Goal: Information Seeking & Learning: Learn about a topic

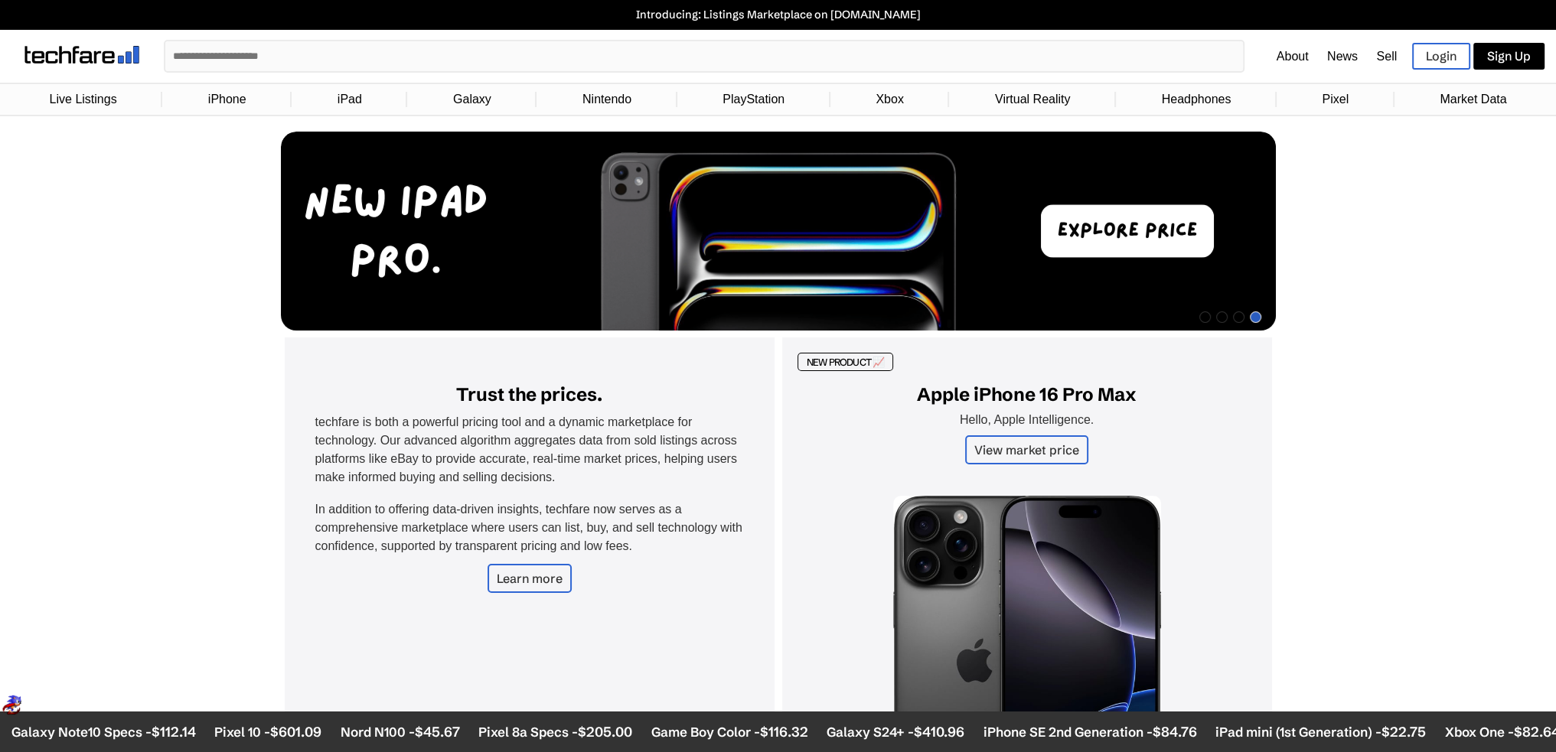
click at [1330, 97] on link "Pixel" at bounding box center [1335, 99] width 42 height 29
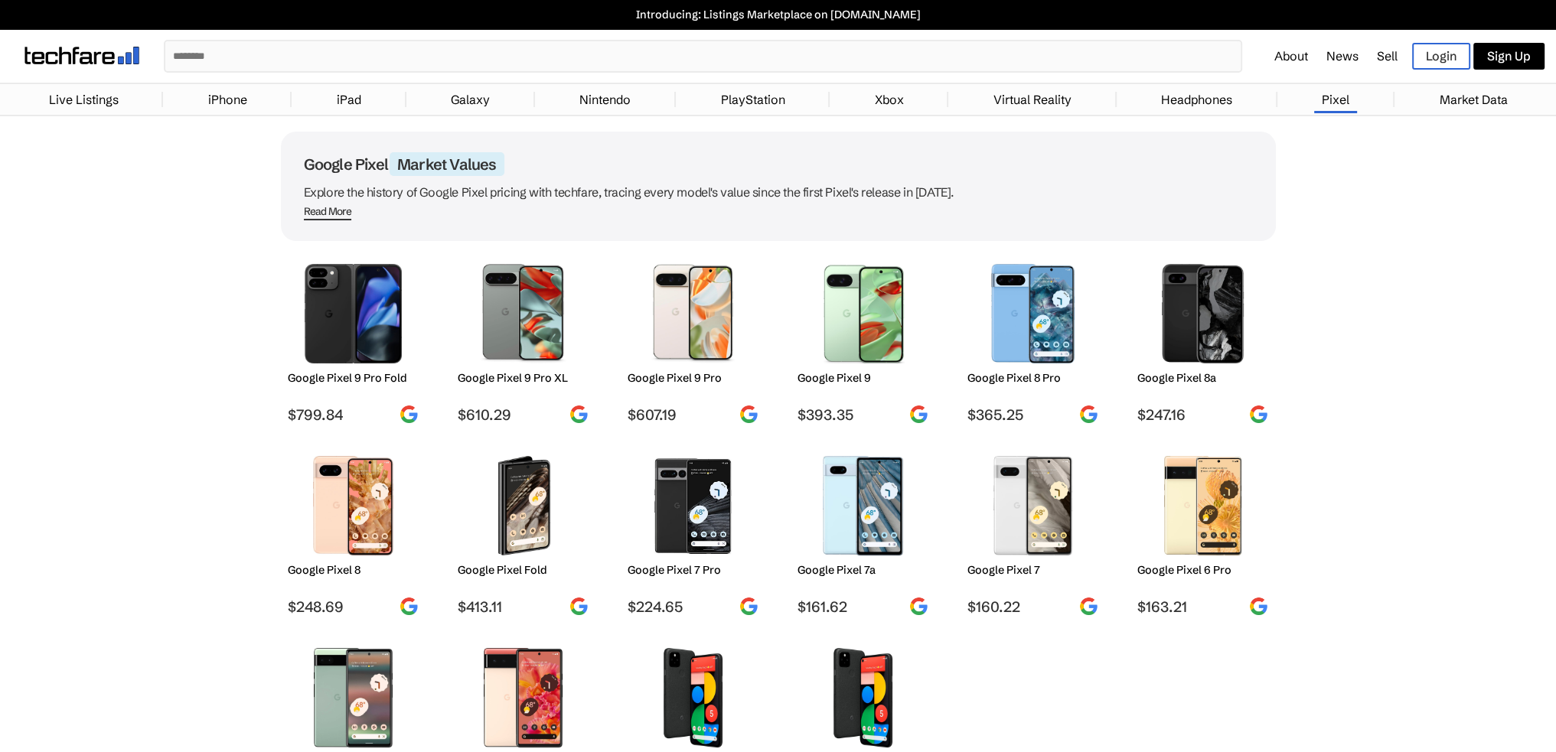
scroll to position [102, 0]
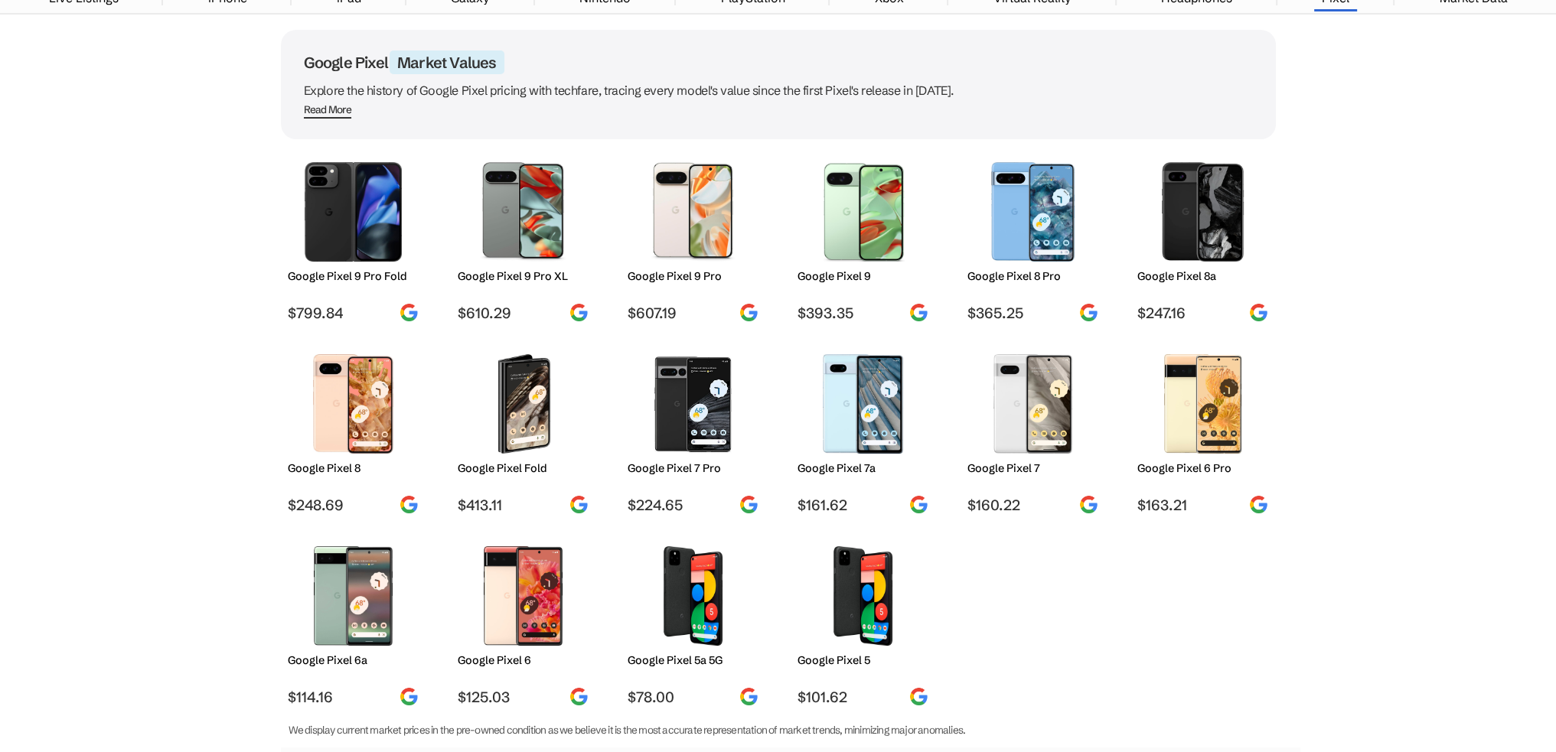
click at [710, 421] on img at bounding box center [693, 404] width 108 height 100
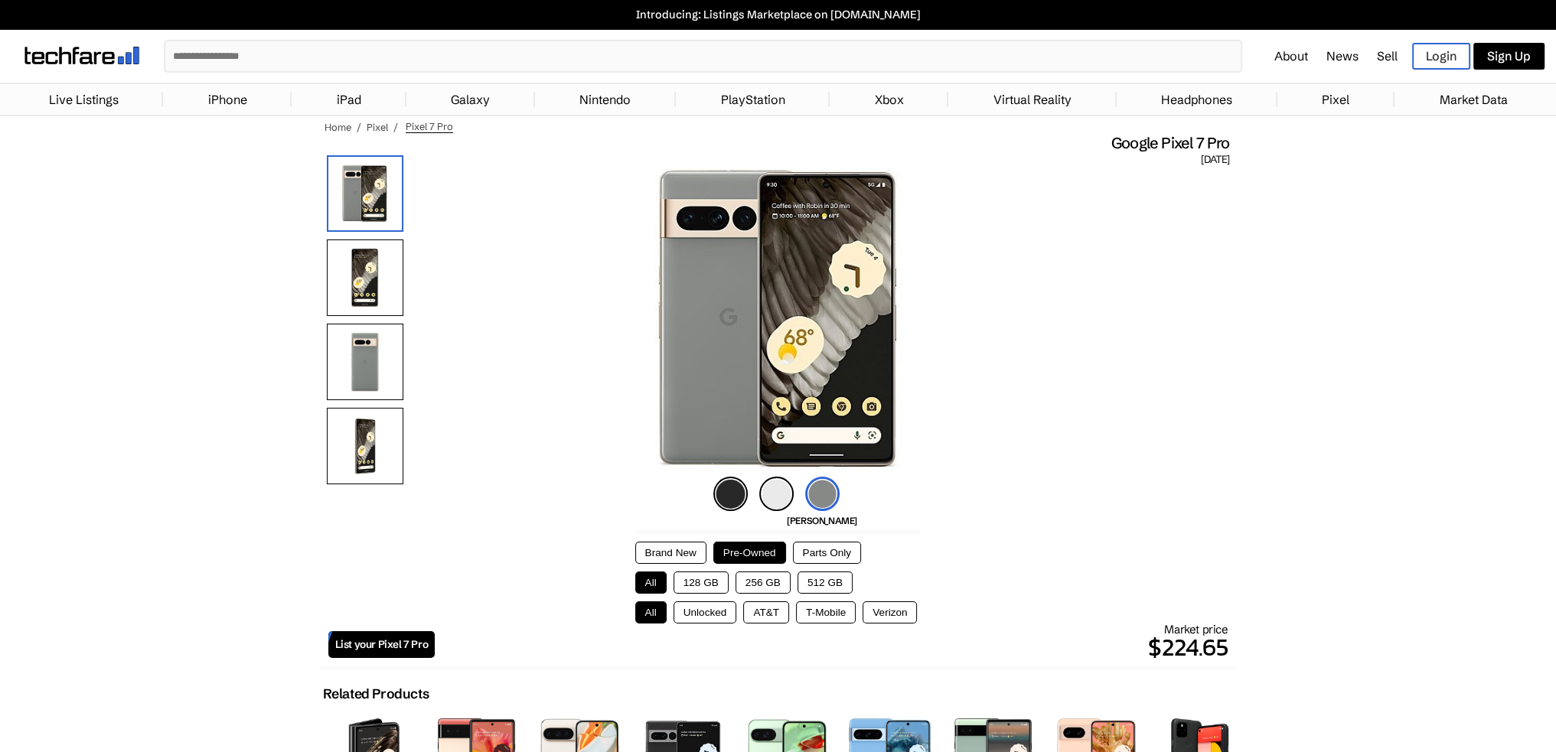
click at [716, 581] on button "128 GB" at bounding box center [701, 583] width 55 height 22
click at [894, 618] on button "Verizon" at bounding box center [890, 613] width 54 height 22
click at [778, 494] on img at bounding box center [776, 494] width 34 height 34
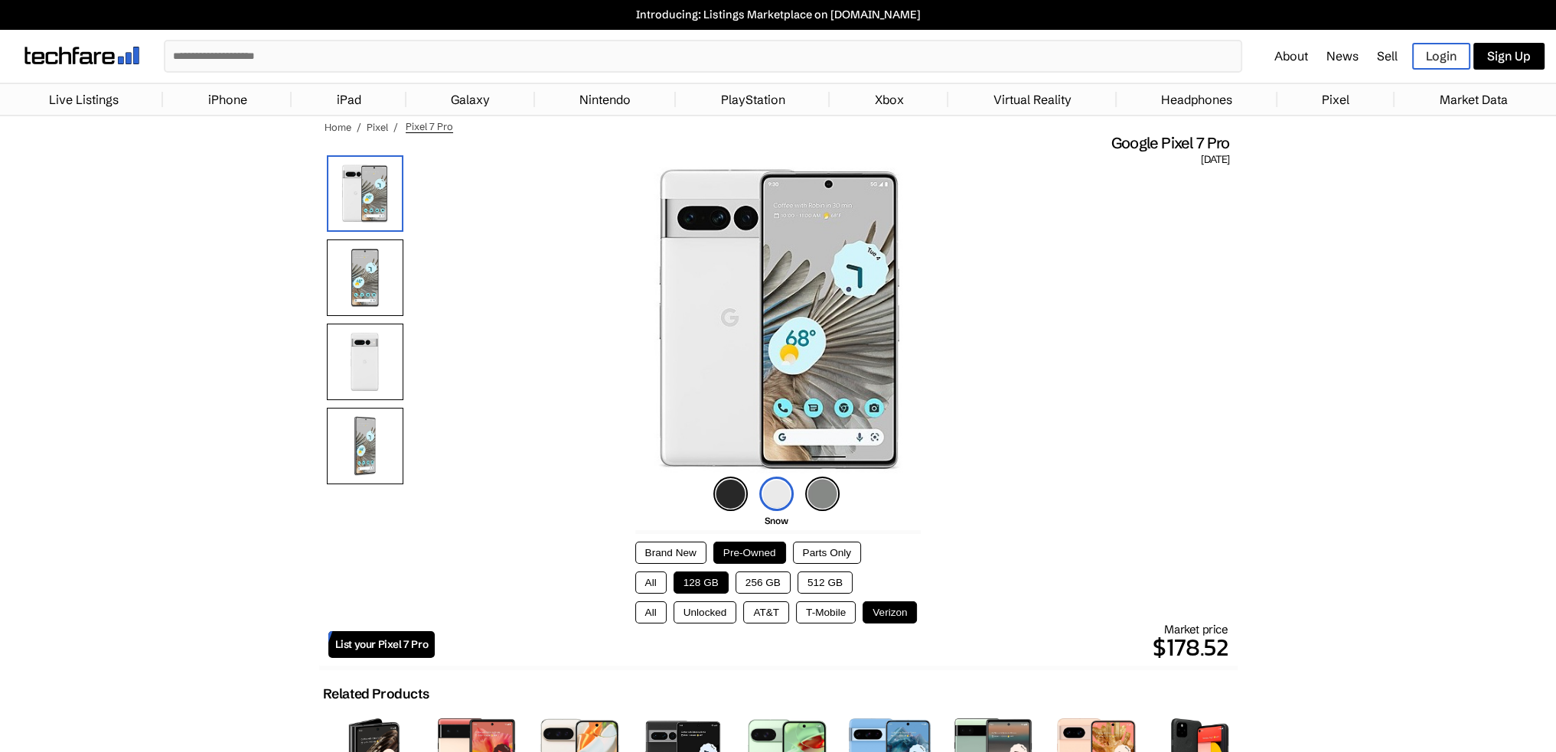
drag, startPoint x: 761, startPoint y: 573, endPoint x: 737, endPoint y: 581, distance: 24.9
click at [760, 573] on button "256 GB" at bounding box center [763, 583] width 55 height 22
click at [707, 581] on button "128 GB" at bounding box center [701, 583] width 55 height 22
click at [754, 574] on button "256 GB" at bounding box center [763, 583] width 55 height 22
click at [713, 585] on button "128 GB" at bounding box center [701, 583] width 55 height 22
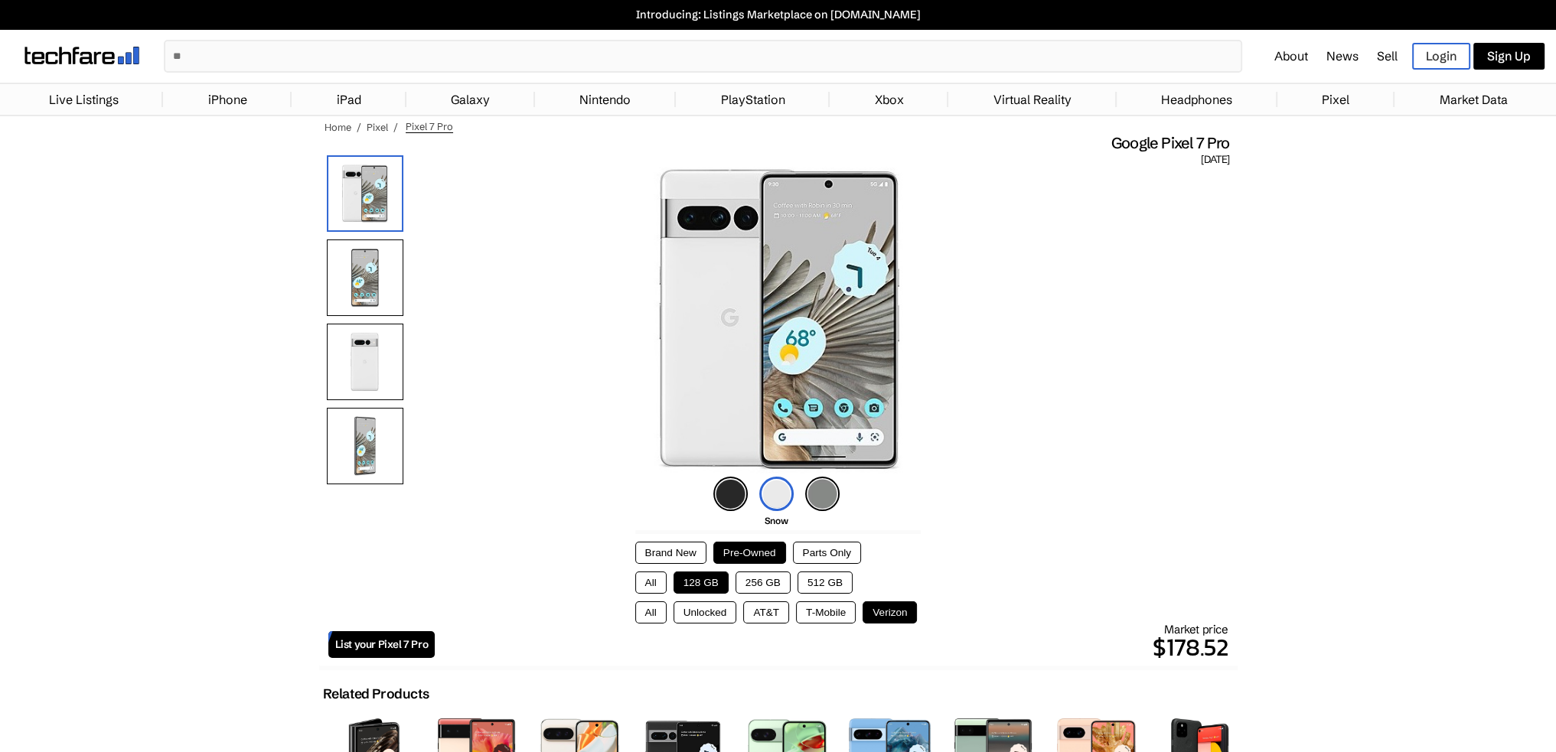
click at [843, 615] on button "T-Mobile" at bounding box center [826, 613] width 60 height 22
click at [776, 615] on button "AT&T" at bounding box center [766, 613] width 46 height 22
click at [723, 615] on button "Unlocked" at bounding box center [706, 613] width 64 height 22
click at [878, 615] on button "Verizon" at bounding box center [890, 613] width 54 height 22
click at [720, 611] on button "Unlocked" at bounding box center [706, 613] width 64 height 22
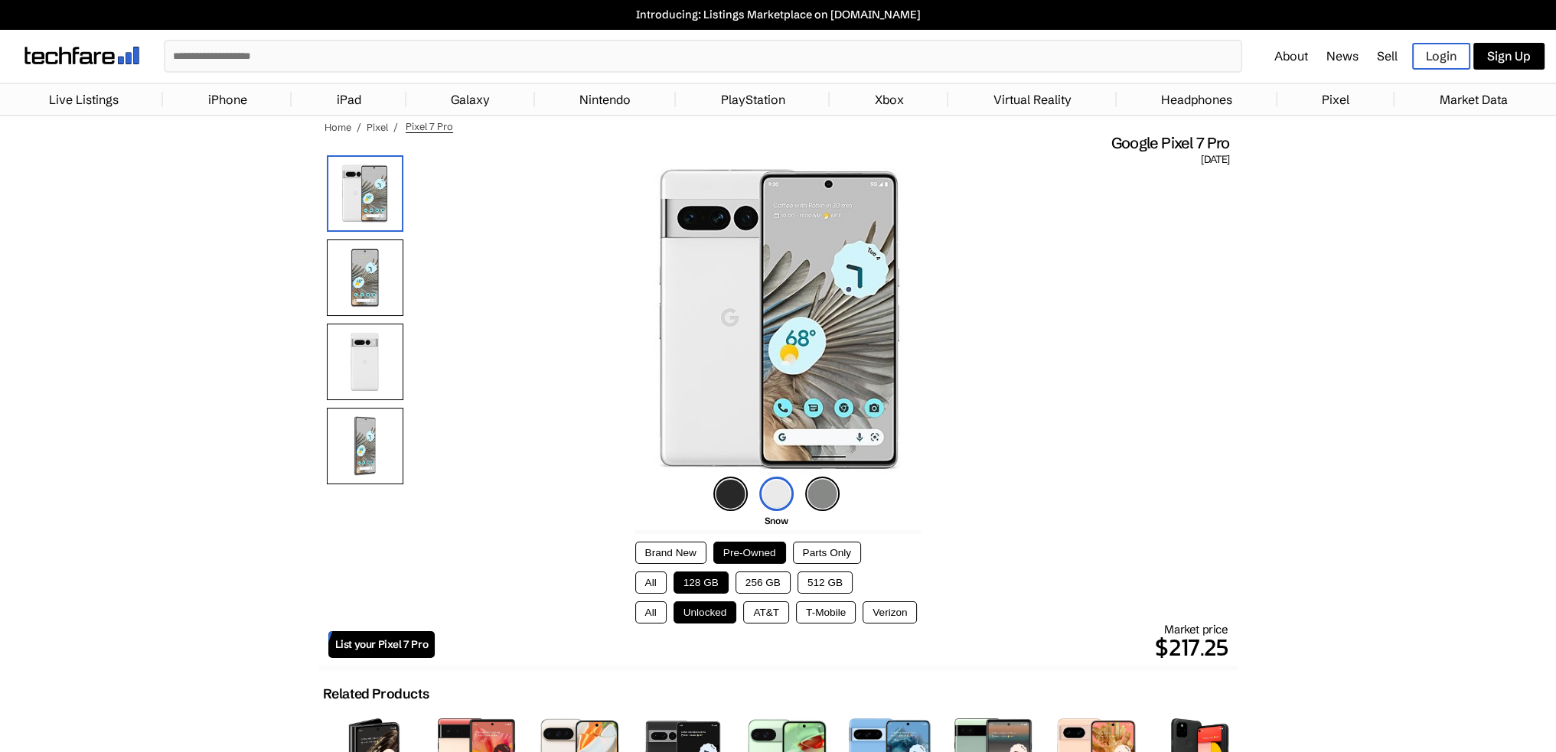
click at [863, 613] on button "Verizon" at bounding box center [890, 613] width 54 height 22
